Goal: Task Accomplishment & Management: Use online tool/utility

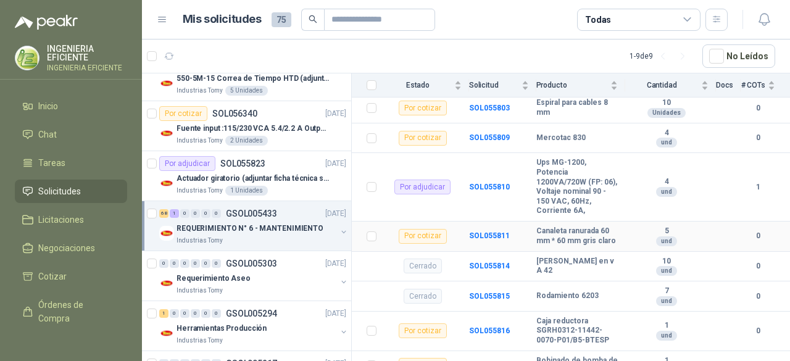
scroll to position [2933, 0]
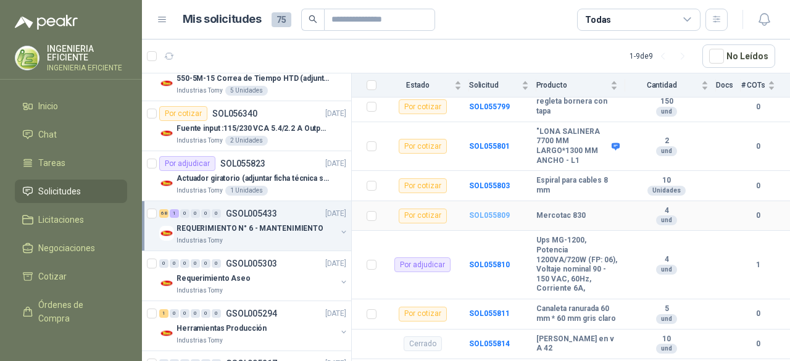
click at [500, 220] on b "SOL055809" at bounding box center [489, 215] width 41 height 9
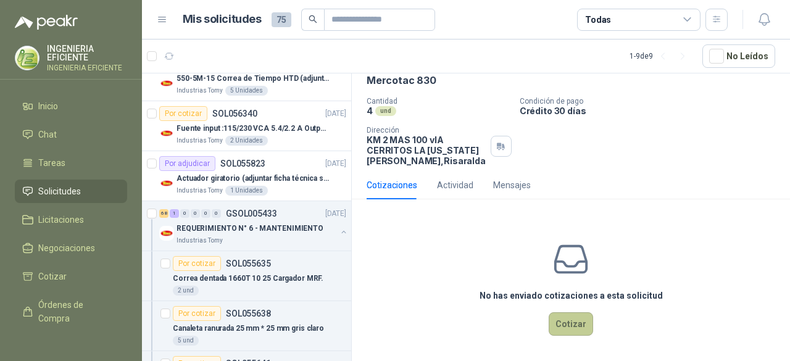
click at [582, 312] on button "Cotizar" at bounding box center [571, 323] width 44 height 23
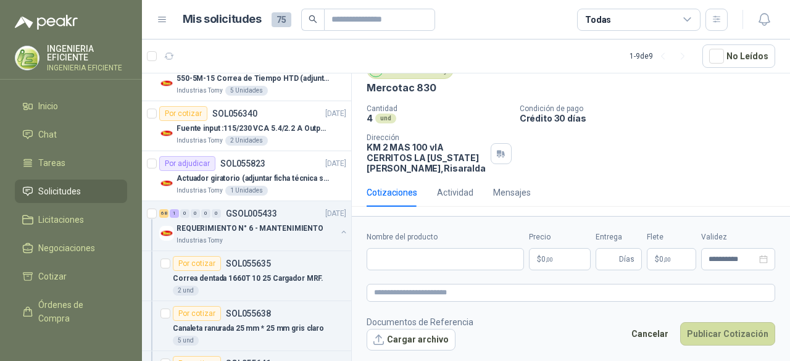
scroll to position [52, 0]
click at [564, 256] on p "$ 0 ,00" at bounding box center [560, 259] width 62 height 22
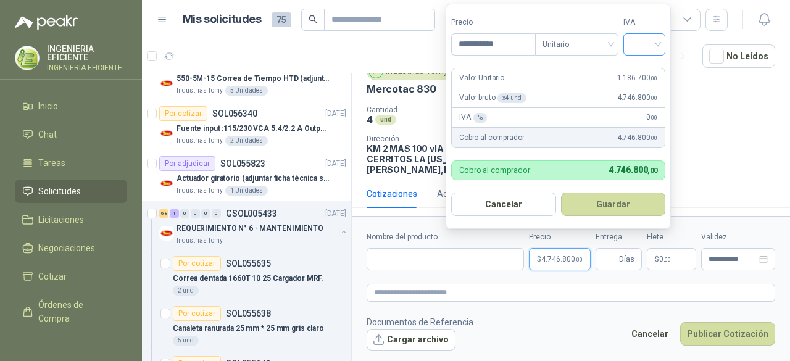
type input "**********"
click at [658, 43] on input "search" at bounding box center [644, 43] width 27 height 19
click at [653, 75] on div "19%" at bounding box center [647, 71] width 23 height 14
click at [619, 202] on button "Guardar" at bounding box center [615, 204] width 106 height 23
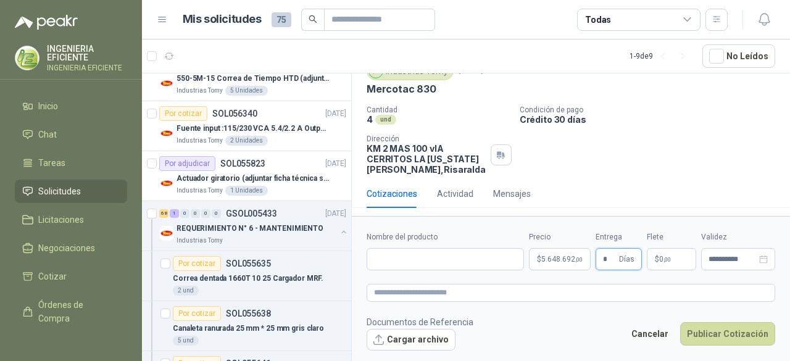
type input "*"
click at [452, 269] on form "**********" at bounding box center [571, 290] width 438 height 149
click at [454, 264] on input "Nombre del producto" at bounding box center [445, 259] width 157 height 22
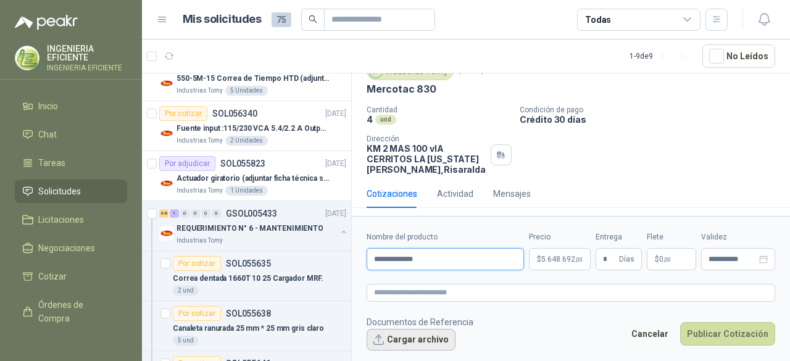
type input "**********"
click at [435, 345] on button "Cargar archivo" at bounding box center [411, 340] width 89 height 22
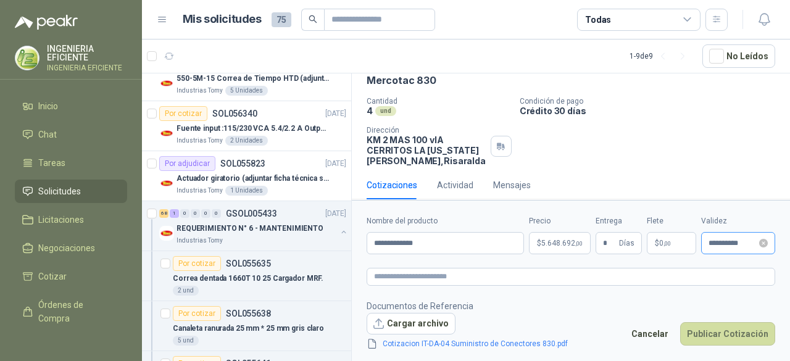
click at [720, 237] on div "**********" at bounding box center [738, 243] width 74 height 22
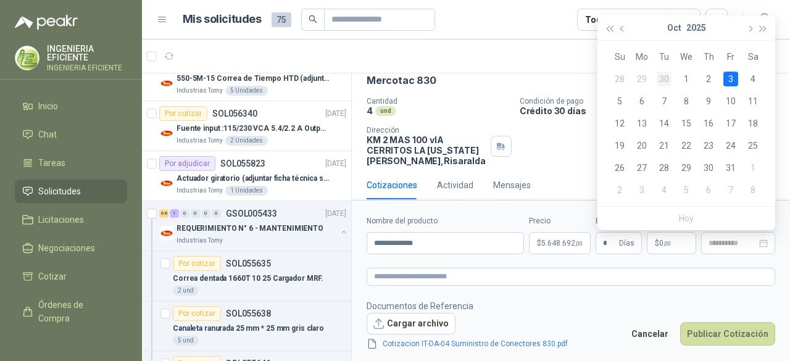
click at [661, 75] on div "30" at bounding box center [664, 79] width 15 height 15
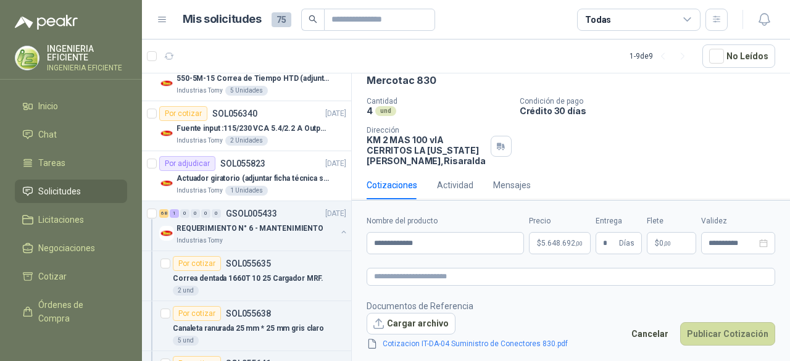
type input "**********"
click at [727, 327] on button "Publicar Cotización" at bounding box center [727, 333] width 95 height 23
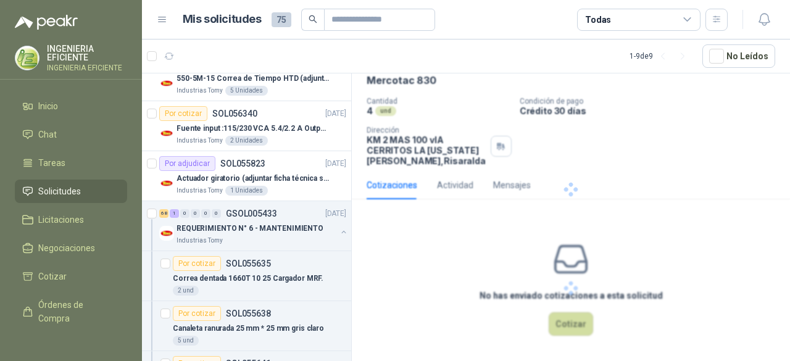
scroll to position [0, 0]
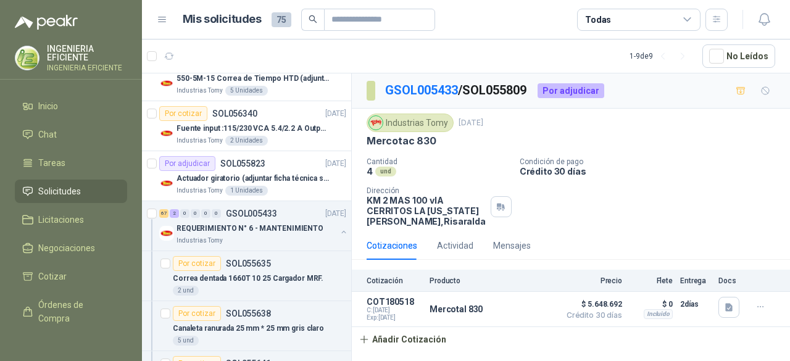
click at [59, 197] on span "Solicitudes" at bounding box center [59, 192] width 43 height 14
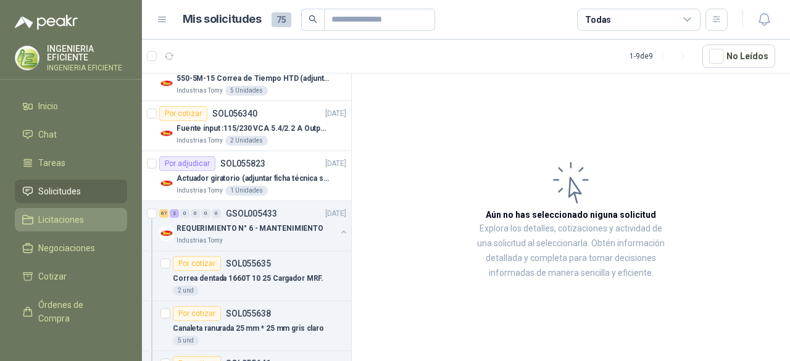
click at [65, 217] on span "Licitaciones" at bounding box center [61, 220] width 46 height 14
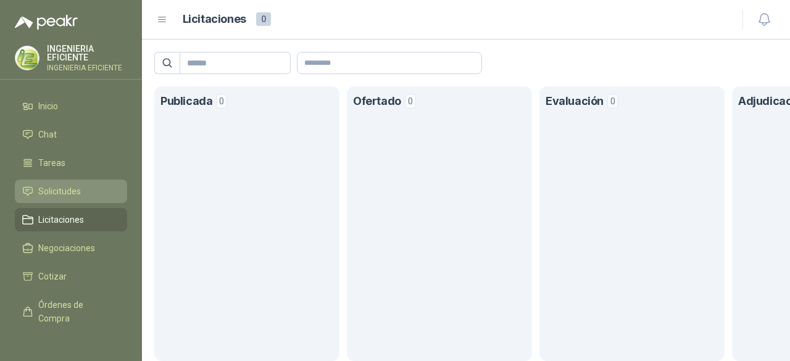
click at [57, 191] on span "Solicitudes" at bounding box center [59, 192] width 43 height 14
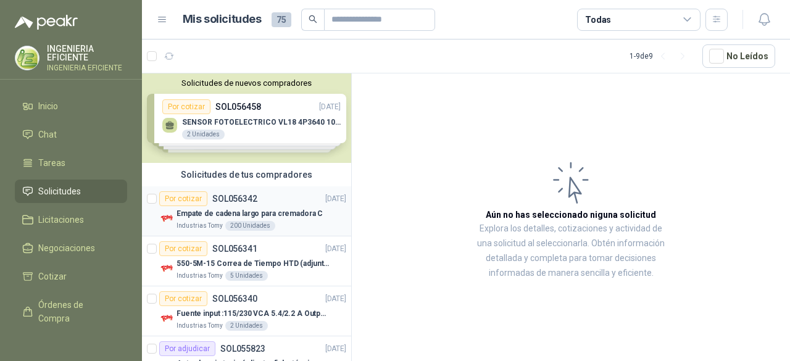
click at [310, 222] on div "Industrias Tomy 200 Unidades" at bounding box center [262, 226] width 170 height 10
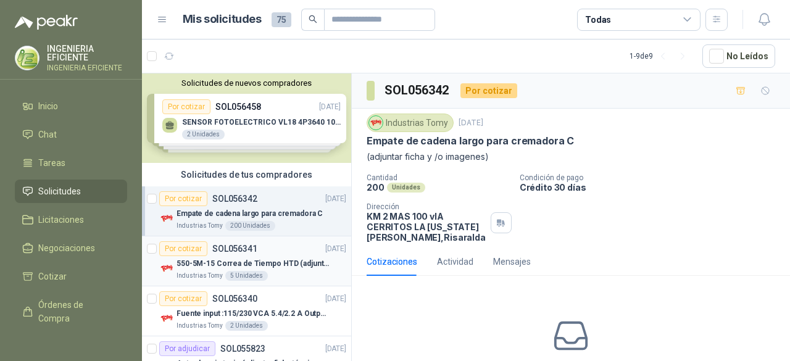
click at [301, 249] on div "Por cotizar SOL056341 [DATE]" at bounding box center [252, 248] width 187 height 15
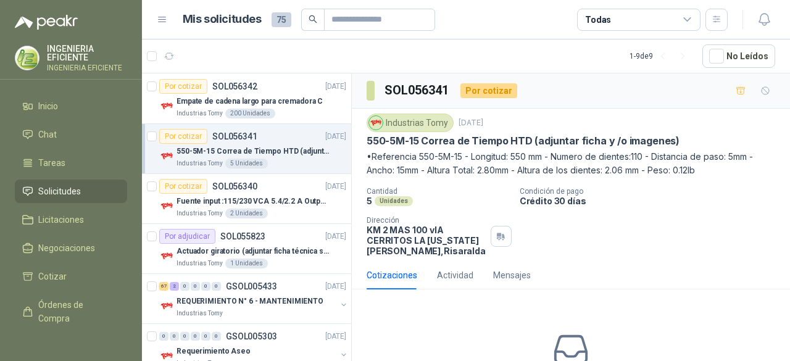
scroll to position [123, 0]
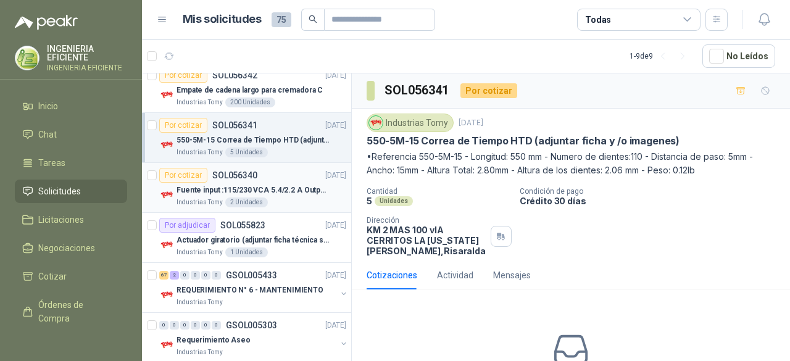
click at [282, 178] on div "Por cotizar SOL056340 [DATE]" at bounding box center [252, 175] width 187 height 15
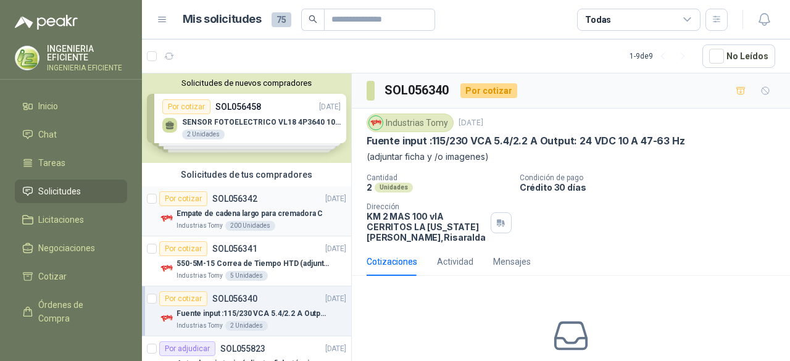
click at [290, 208] on p "Empate de cadena largo para cremadora C" at bounding box center [250, 214] width 146 height 12
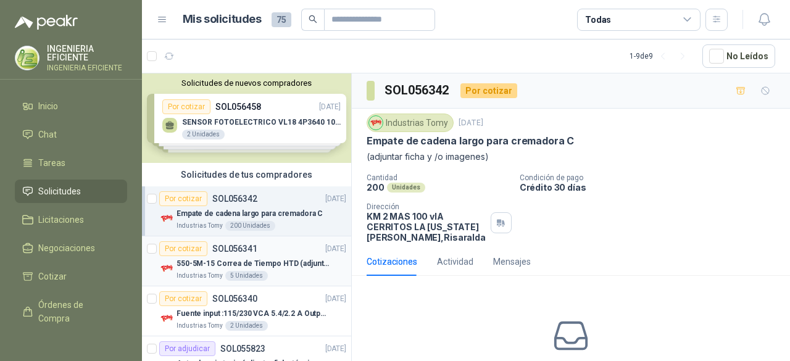
click at [295, 269] on div "550-5M-15 Correa de Tiempo HTD (adjuntar ficha y /o imagenes)" at bounding box center [262, 263] width 170 height 15
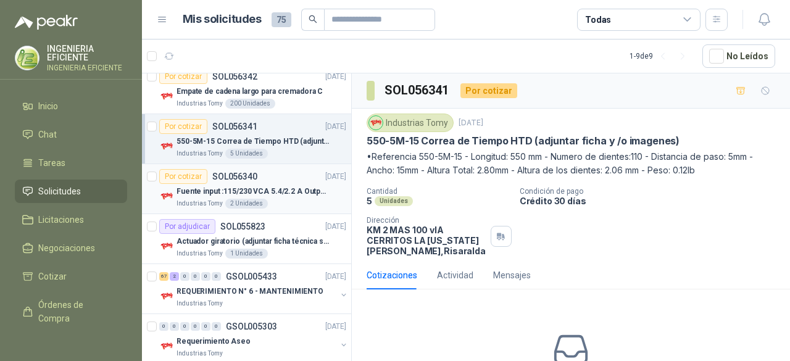
scroll to position [123, 0]
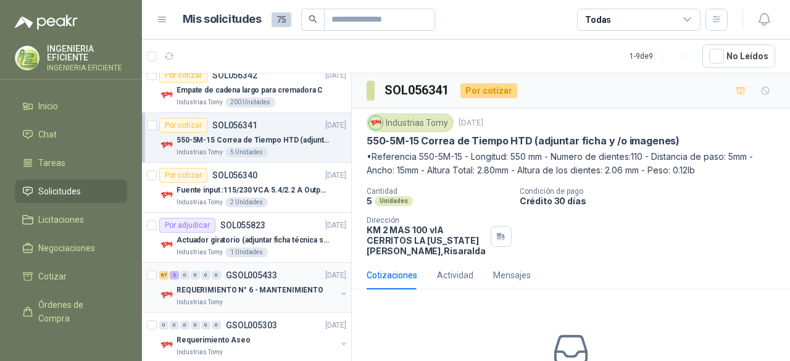
click at [294, 286] on p "REQUERIMIENTO N° 6 - MANTENIMIENTO" at bounding box center [250, 291] width 147 height 12
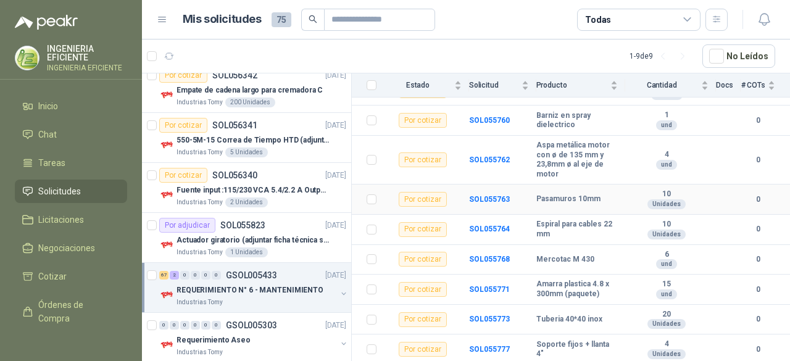
scroll to position [2284, 0]
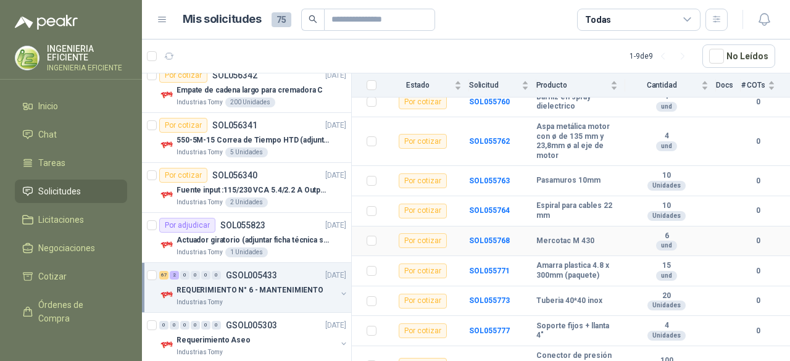
click at [572, 246] on b "Mercotac M 430" at bounding box center [565, 241] width 58 height 10
click at [500, 245] on b "SOL055768" at bounding box center [489, 240] width 41 height 9
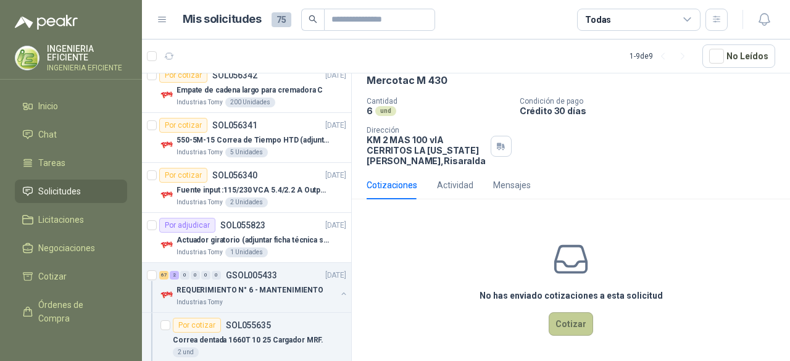
click at [572, 320] on button "Cotizar" at bounding box center [571, 323] width 44 height 23
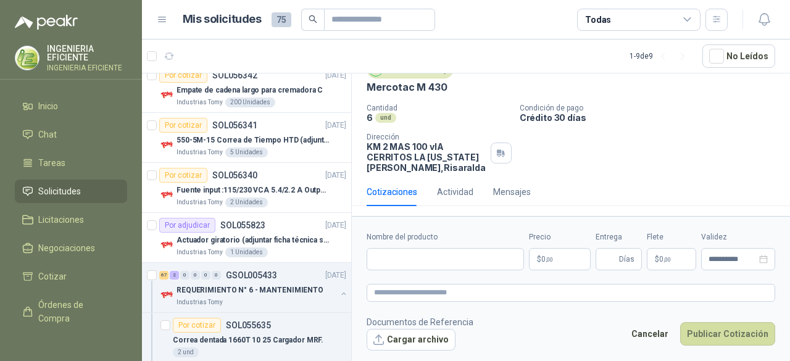
scroll to position [52, 0]
click at [563, 261] on p "$ 0 ,00" at bounding box center [560, 259] width 62 height 22
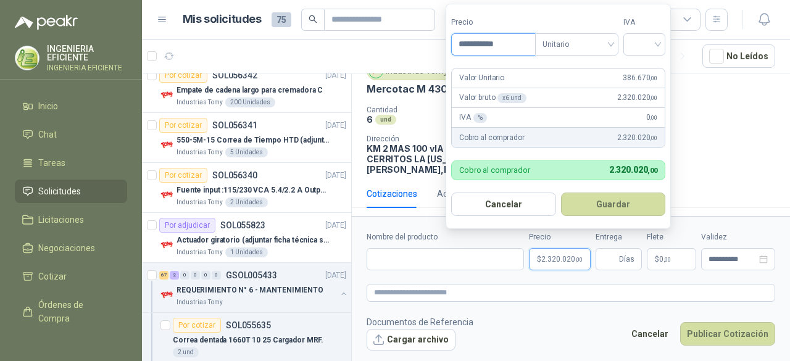
type input "**********"
click at [561, 193] on button "Guardar" at bounding box center [613, 204] width 105 height 23
click at [662, 59] on form "**********" at bounding box center [556, 116] width 225 height 225
click at [662, 50] on div at bounding box center [643, 44] width 42 height 22
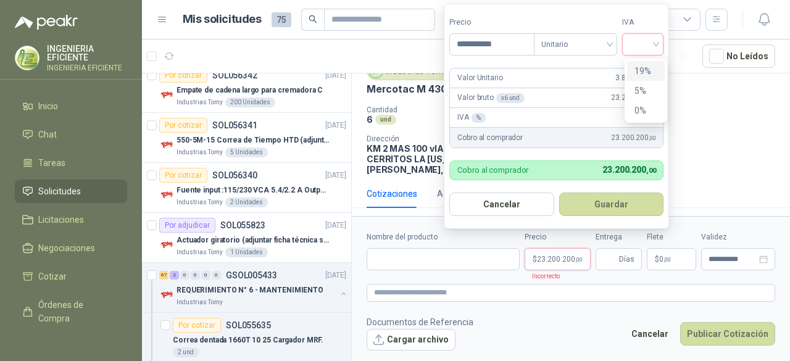
click at [651, 78] on div "19%" at bounding box center [646, 71] width 38 height 20
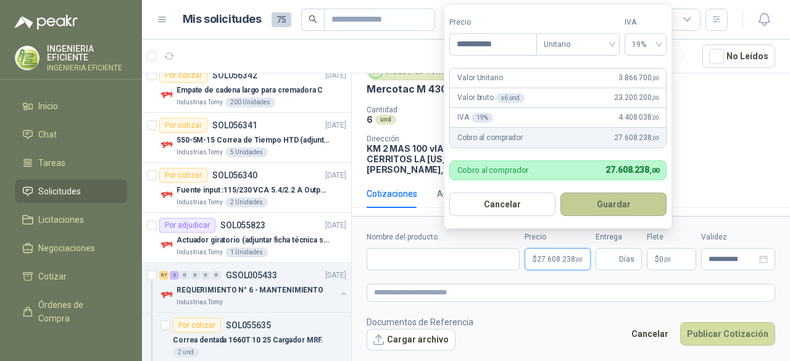
click at [612, 209] on button "Guardar" at bounding box center [614, 204] width 106 height 23
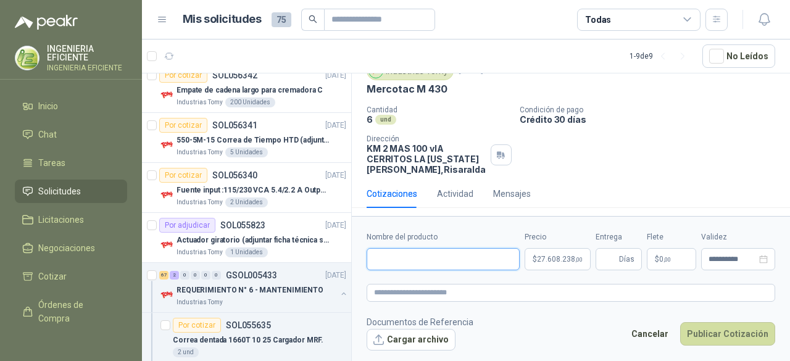
click at [457, 257] on input "Nombre del producto" at bounding box center [443, 259] width 153 height 22
type input "**********"
click at [417, 348] on button "Cargar archivo" at bounding box center [411, 340] width 89 height 22
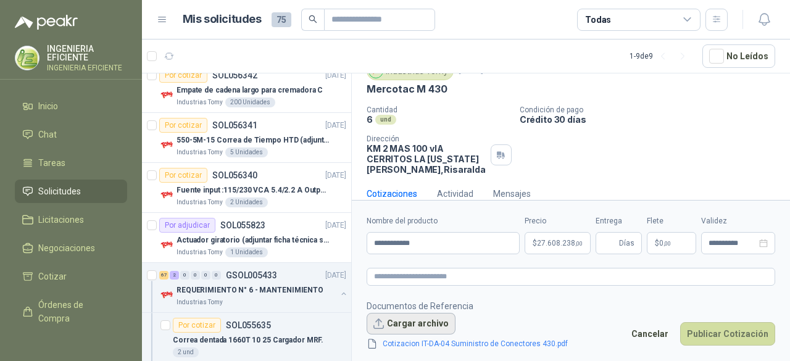
scroll to position [60, 0]
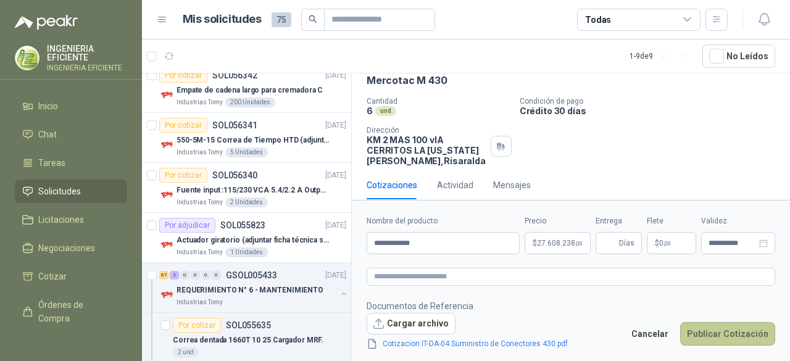
click at [763, 339] on button "Publicar Cotización" at bounding box center [727, 333] width 95 height 23
type input "*"
click at [702, 330] on button "Publicar Cotización" at bounding box center [727, 333] width 95 height 23
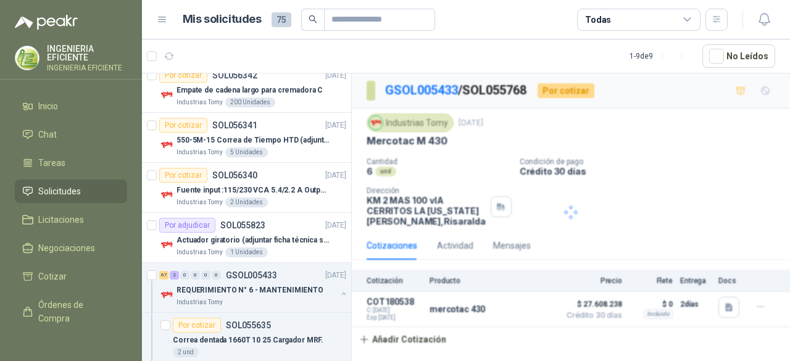
scroll to position [0, 0]
click at [304, 223] on div "Por adjudicar SOL055823 [DATE]" at bounding box center [252, 225] width 187 height 15
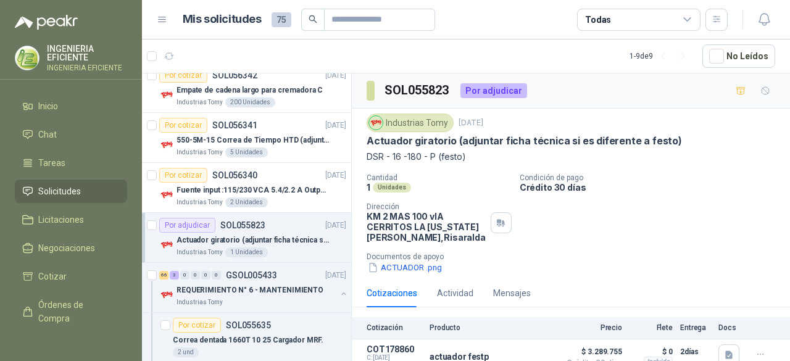
click at [489, 93] on div "Por adjudicar" at bounding box center [494, 90] width 67 height 15
click at [182, 227] on div "Por adjudicar" at bounding box center [187, 225] width 56 height 15
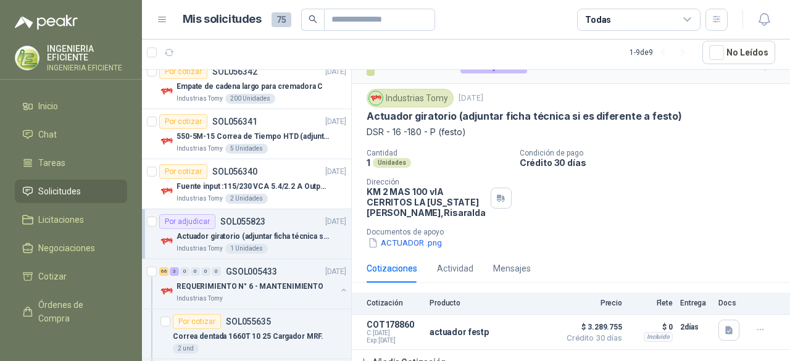
scroll to position [33, 0]
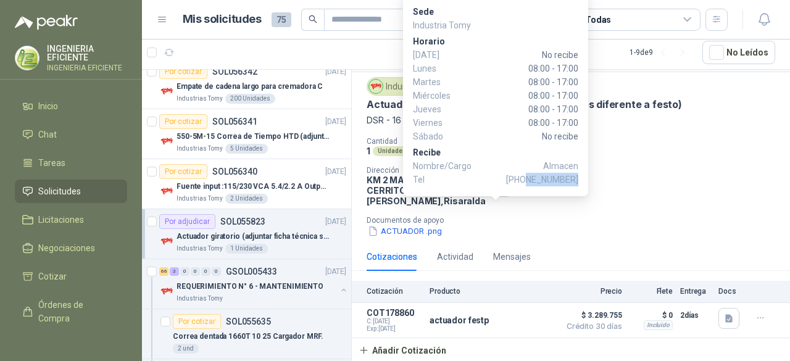
drag, startPoint x: 537, startPoint y: 181, endPoint x: 578, endPoint y: 176, distance: 41.7
click at [578, 176] on span "[PHONE_NUMBER]" at bounding box center [542, 180] width 72 height 14
copy span "3103975009"
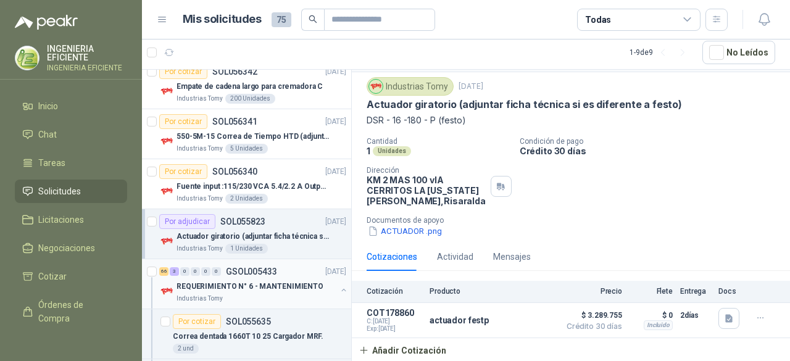
drag, startPoint x: 296, startPoint y: 285, endPoint x: 339, endPoint y: 296, distance: 44.6
click at [296, 285] on p "REQUERIMIENTO N° 6 - MANTENIMIENTO" at bounding box center [250, 287] width 147 height 12
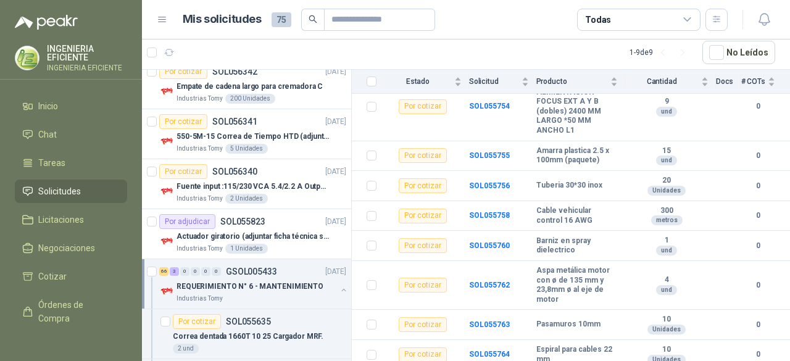
scroll to position [2161, 0]
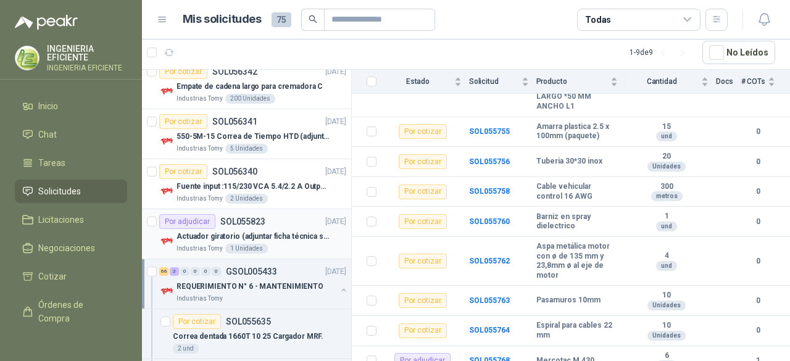
click at [263, 220] on div "Por adjudicar SOL055823 [DATE]" at bounding box center [252, 221] width 187 height 15
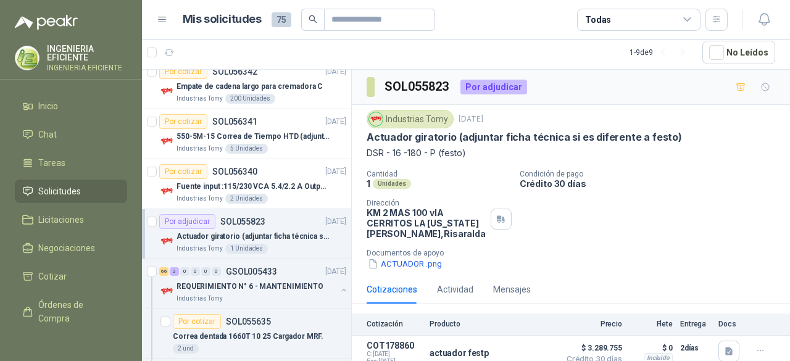
click at [241, 249] on div "1 Unidades" at bounding box center [246, 249] width 43 height 10
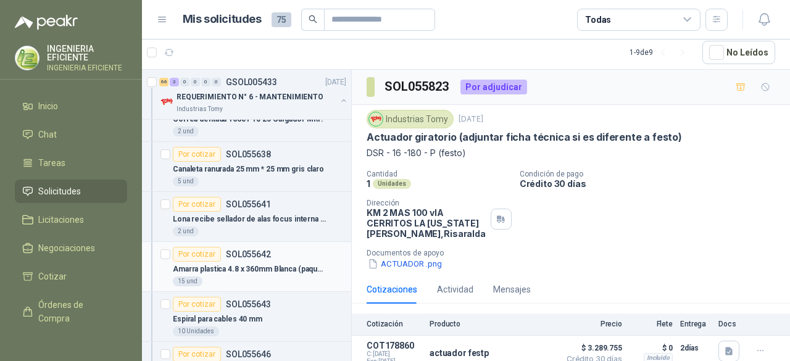
scroll to position [123, 0]
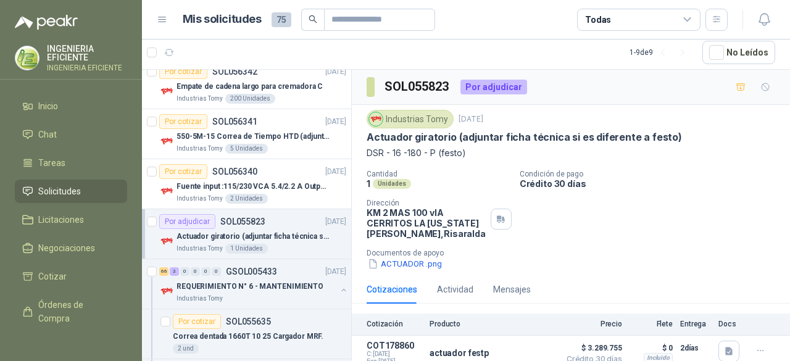
click at [287, 219] on div "Por adjudicar SOL055823 [DATE]" at bounding box center [252, 221] width 187 height 15
click at [152, 239] on div at bounding box center [152, 234] width 10 height 40
click at [305, 269] on div "66 3 0 0 0 0 GSOL005433 [DATE]" at bounding box center [254, 271] width 190 height 15
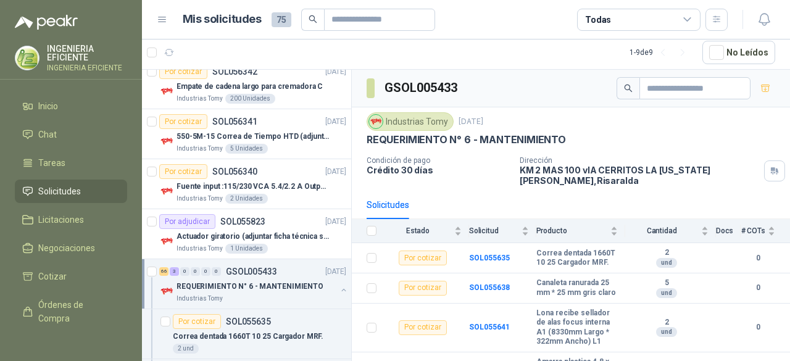
click at [339, 288] on button "button" at bounding box center [344, 290] width 10 height 10
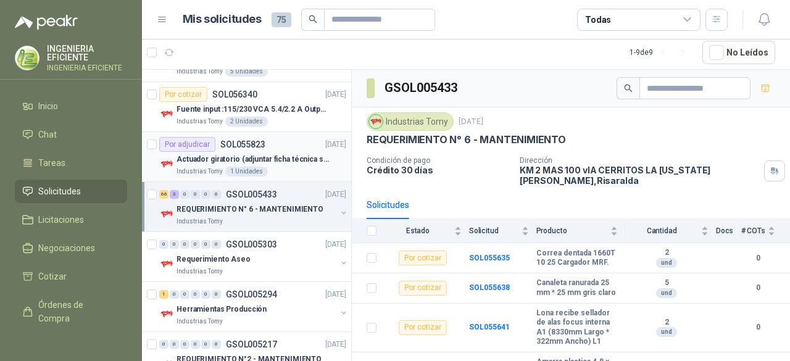
scroll to position [286, 0]
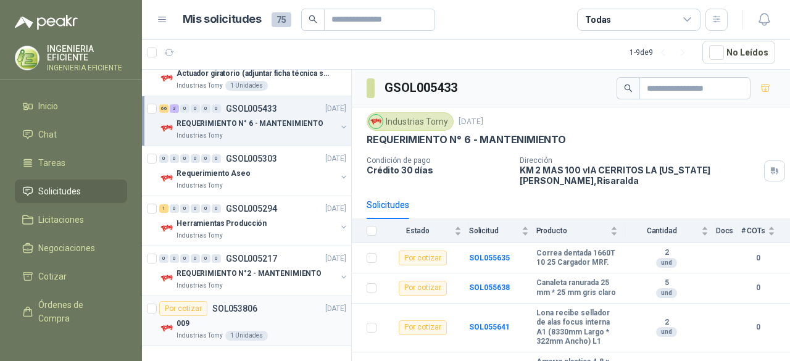
click at [281, 316] on div "009" at bounding box center [262, 323] width 170 height 15
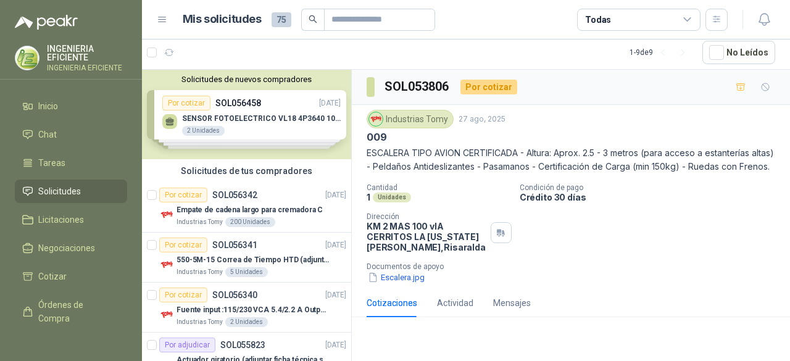
click at [282, 123] on div "Solicitudes de nuevos compradores Por cotizar SOL056458 [DATE] SENSOR FOTOELECT…" at bounding box center [246, 115] width 209 height 90
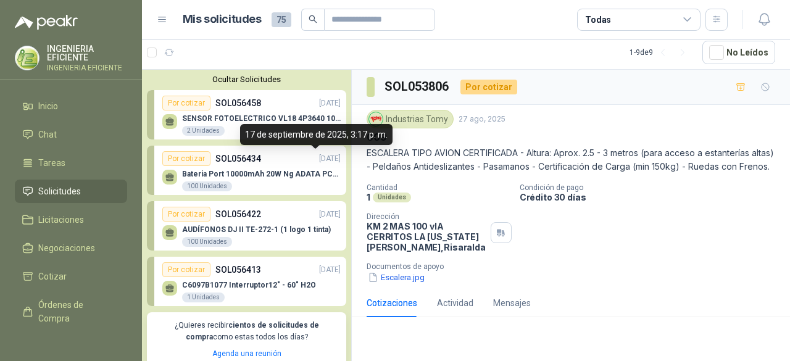
click at [319, 161] on p "[DATE]" at bounding box center [330, 159] width 22 height 12
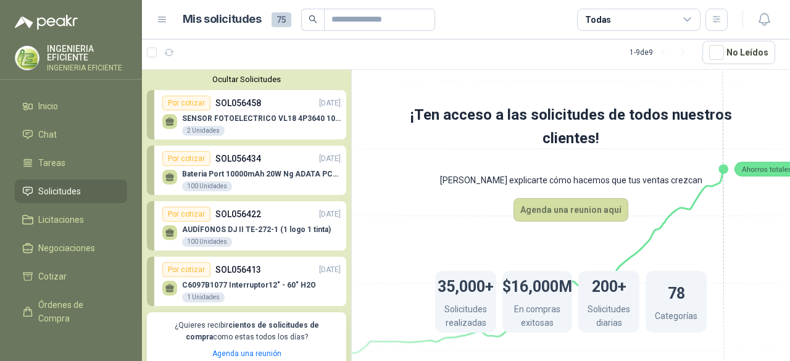
click at [288, 223] on div "AUDÍFONOS DJ II TE-272-1 (1 logo 1 tinta) 100 Unidades" at bounding box center [251, 235] width 178 height 26
click at [274, 277] on div "C6097B1077 Interruptor12" - 60" H2O 1 Unidades" at bounding box center [251, 290] width 178 height 26
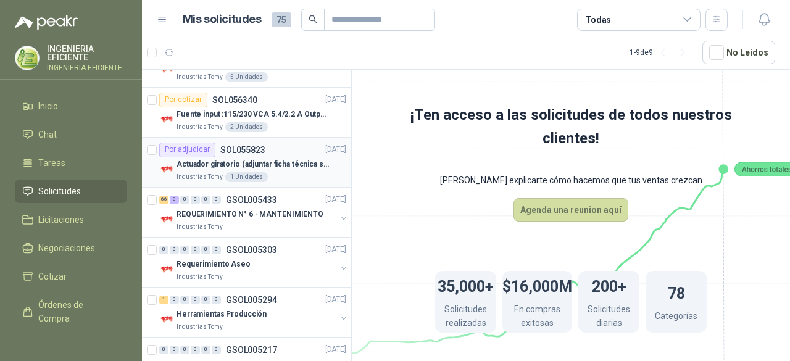
scroll to position [499, 0]
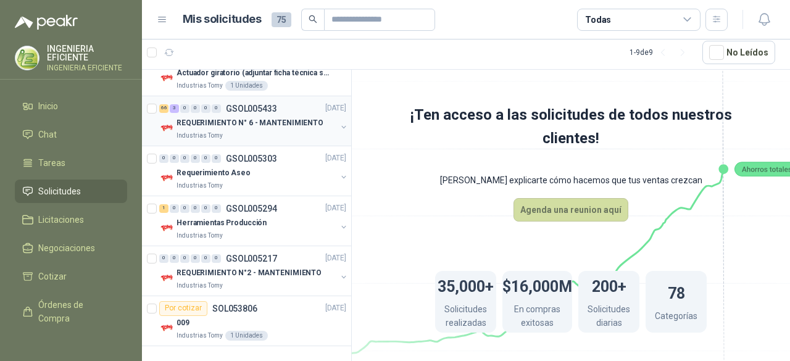
click at [288, 136] on div "Industrias Tomy" at bounding box center [257, 136] width 160 height 10
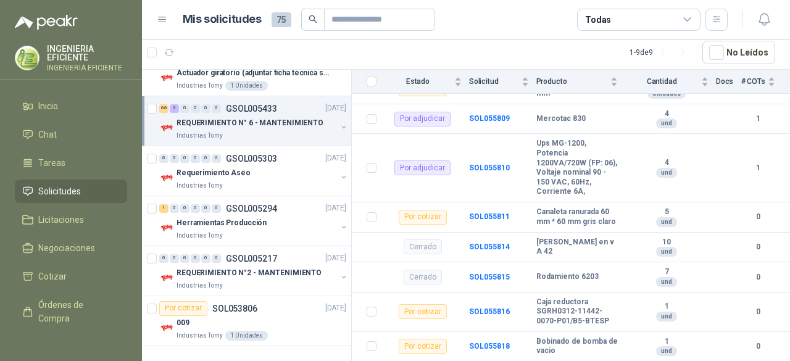
scroll to position [3057, 0]
